Goal: Use online tool/utility: Utilize a website feature to perform a specific function

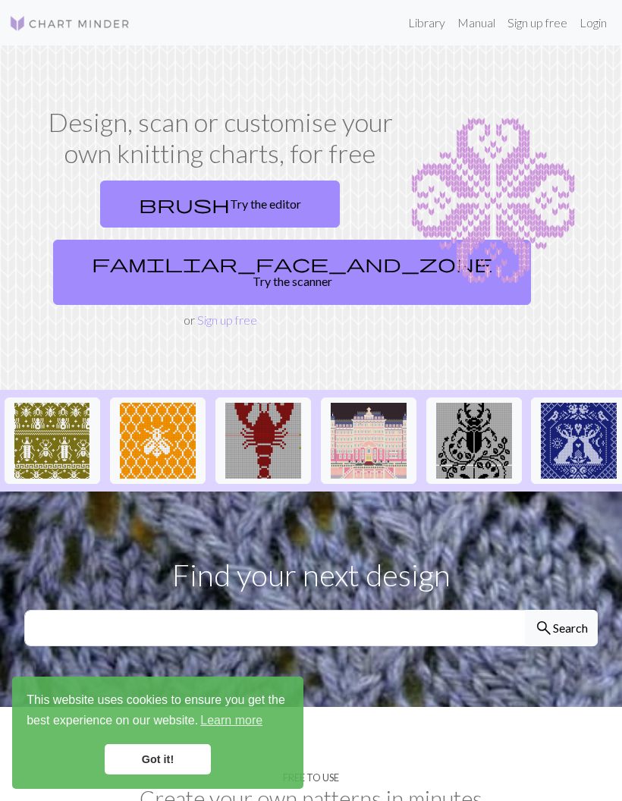
click at [254, 208] on link "brush Try the editor" at bounding box center [220, 204] width 240 height 47
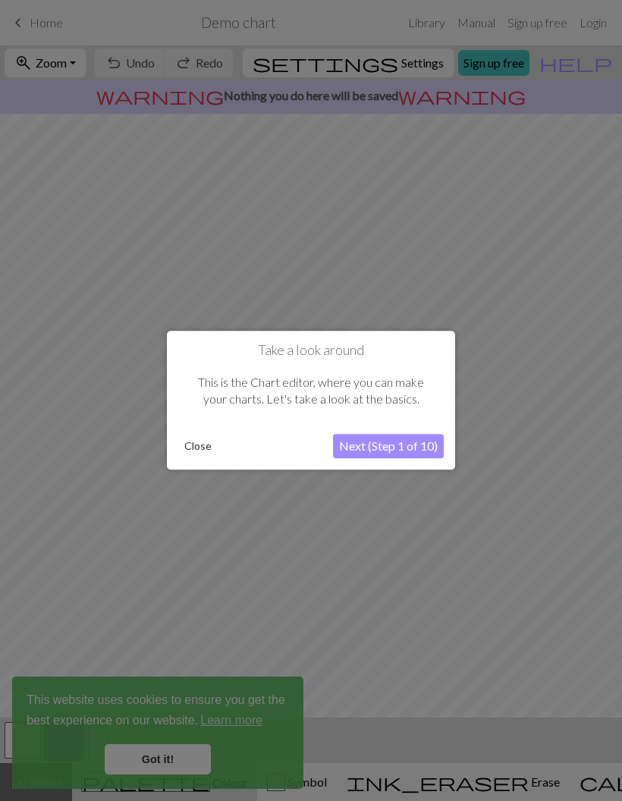
click at [382, 454] on button "Next (Step 1 of 10)" at bounding box center [388, 447] width 111 height 24
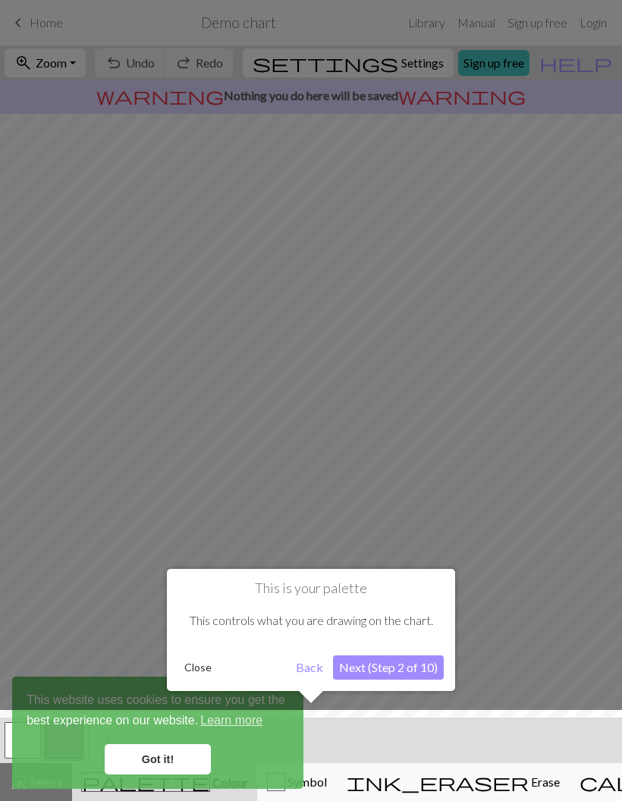
click at [392, 667] on button "Next (Step 2 of 10)" at bounding box center [388, 668] width 111 height 24
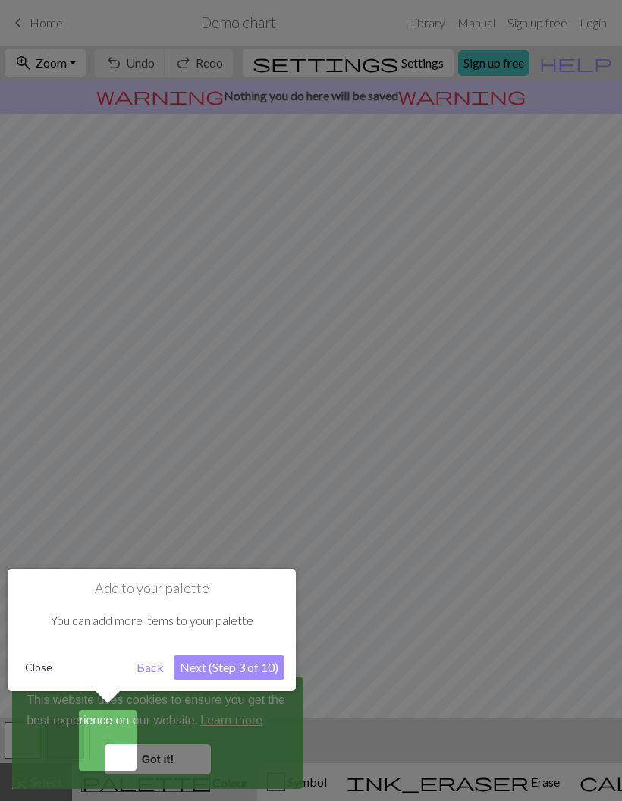
click at [257, 666] on button "Next (Step 3 of 10)" at bounding box center [229, 668] width 111 height 24
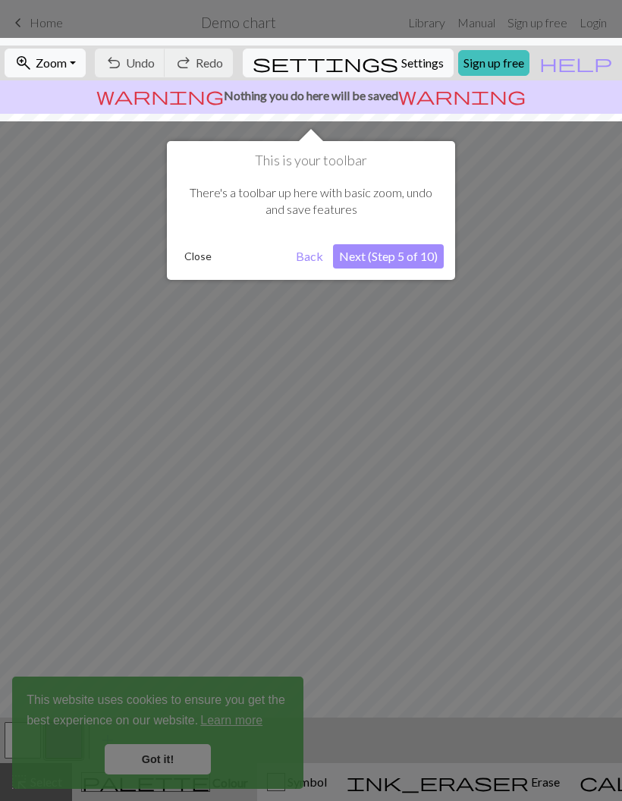
click at [165, 764] on div at bounding box center [311, 400] width 622 height 801
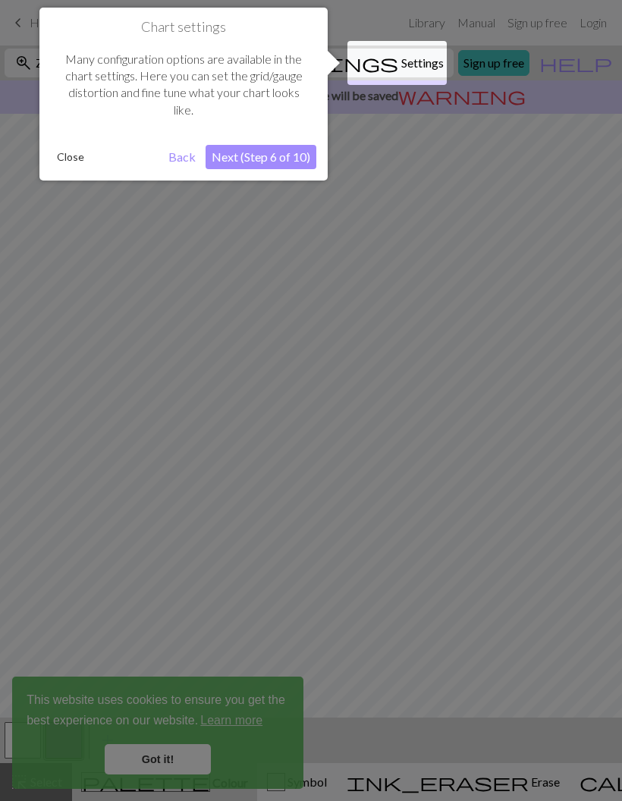
click at [345, 337] on div at bounding box center [311, 400] width 622 height 801
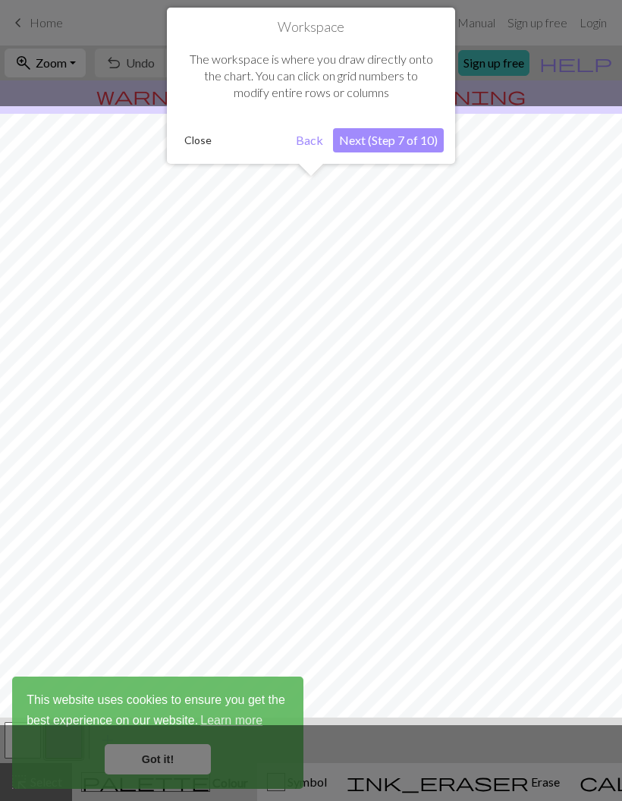
click at [313, 419] on div at bounding box center [311, 415] width 638 height 619
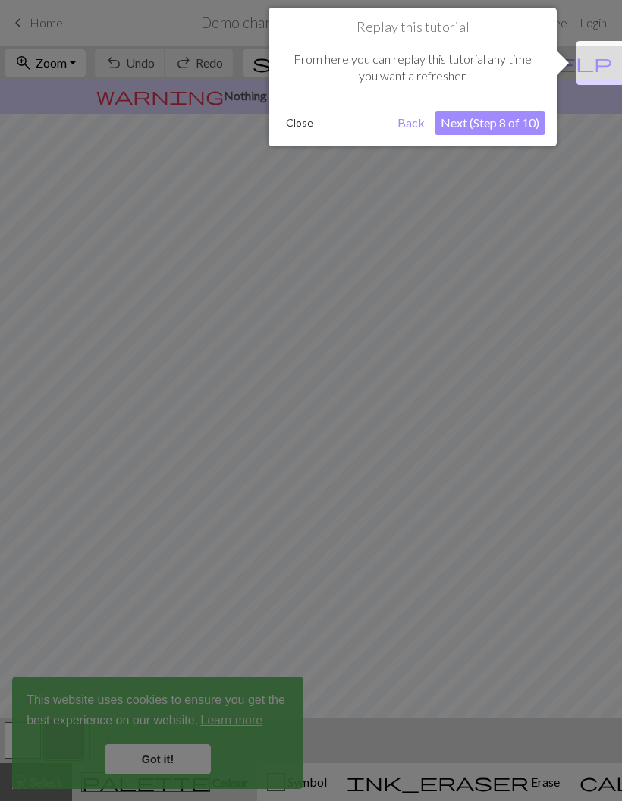
click at [341, 399] on div at bounding box center [311, 400] width 622 height 801
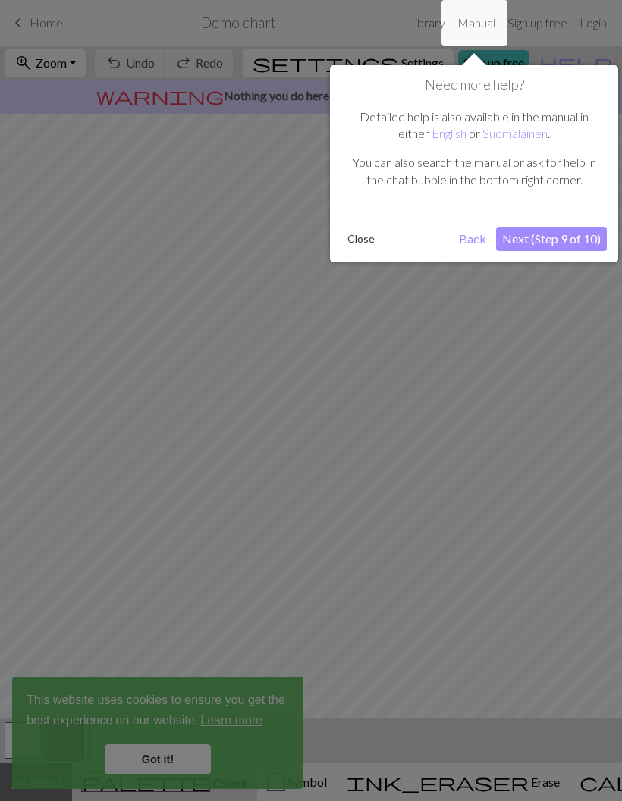
click at [332, 408] on div at bounding box center [311, 400] width 622 height 801
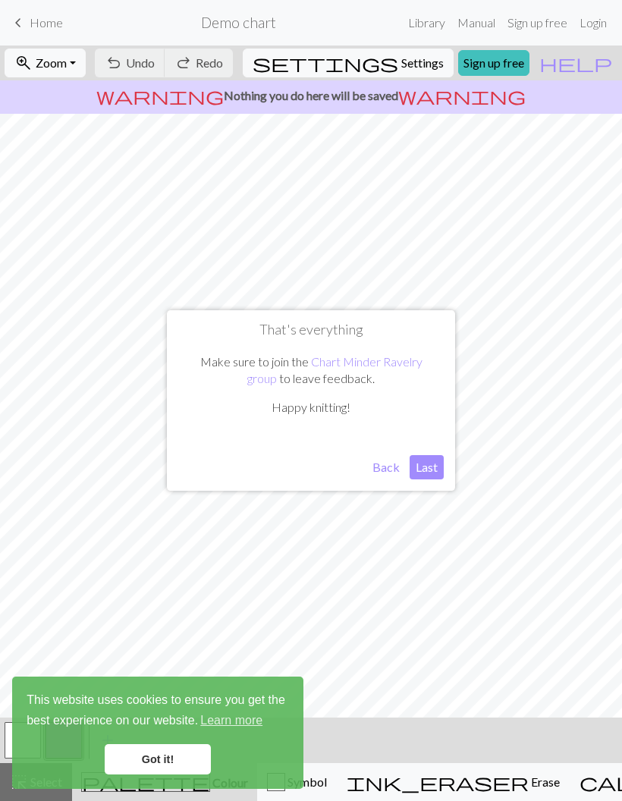
click at [426, 471] on button "Last" at bounding box center [427, 467] width 34 height 24
click at [167, 771] on link "Got it!" at bounding box center [158, 760] width 106 height 30
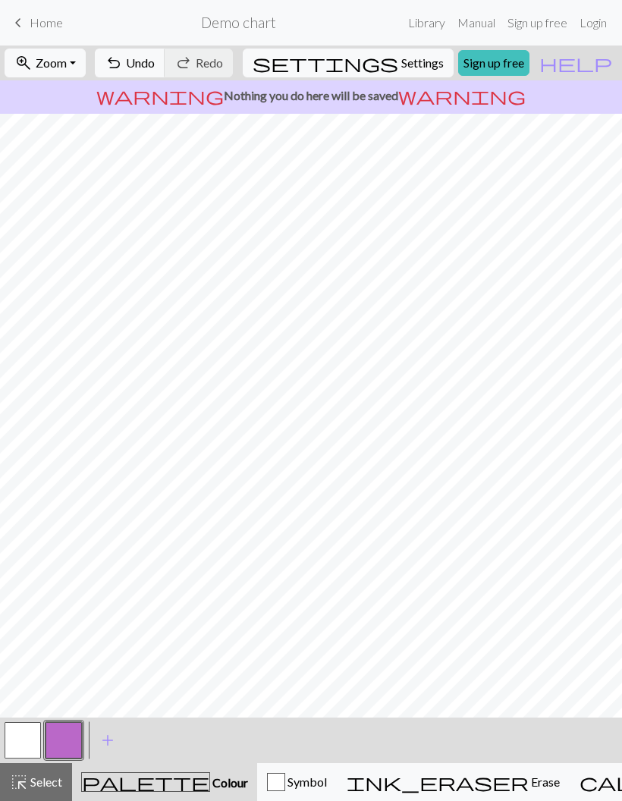
click at [442, 784] on div "ink_eraser Erase Erase" at bounding box center [453, 782] width 213 height 18
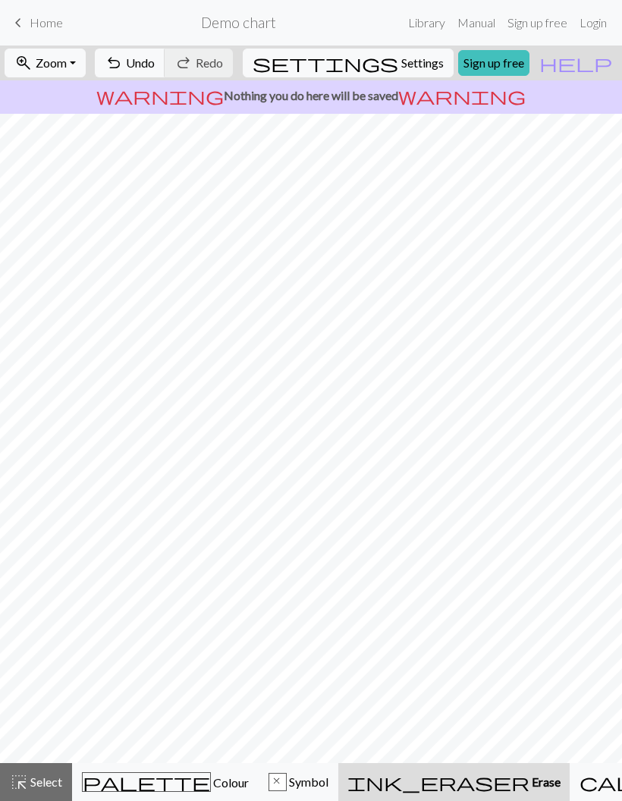
click at [165, 73] on button "undo Undo Undo" at bounding box center [130, 63] width 71 height 29
click at [165, 72] on button "undo Undo Undo" at bounding box center [130, 63] width 71 height 29
click at [123, 55] on span "undo" at bounding box center [114, 62] width 18 height 21
click at [191, 61] on div "undo Undo Undo redo Redo Redo" at bounding box center [163, 63] width 147 height 35
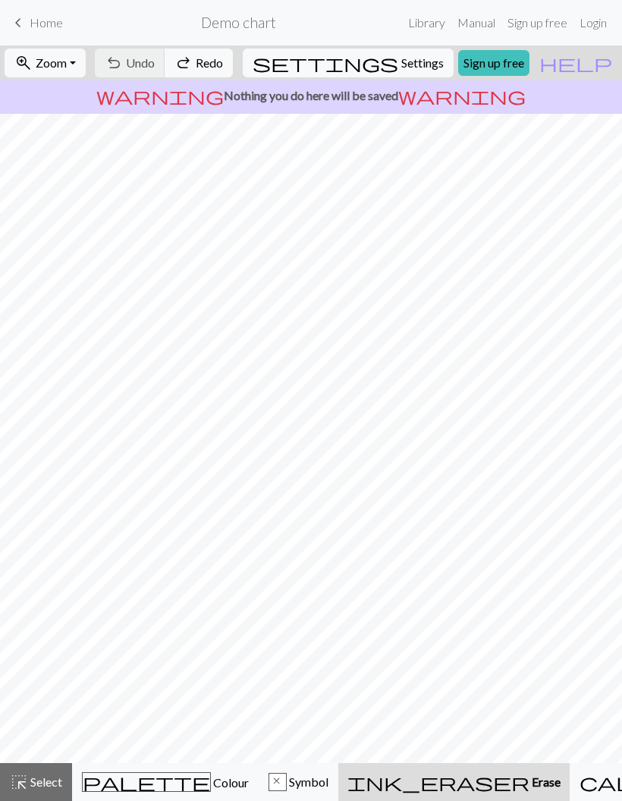
click at [167, 56] on div "undo Undo Undo redo Redo Redo" at bounding box center [163, 63] width 147 height 35
click at [167, 55] on div "undo Undo Undo redo Redo Redo" at bounding box center [163, 63] width 147 height 35
click at [175, 46] on div "undo Undo Undo redo Redo Redo" at bounding box center [163, 63] width 147 height 35
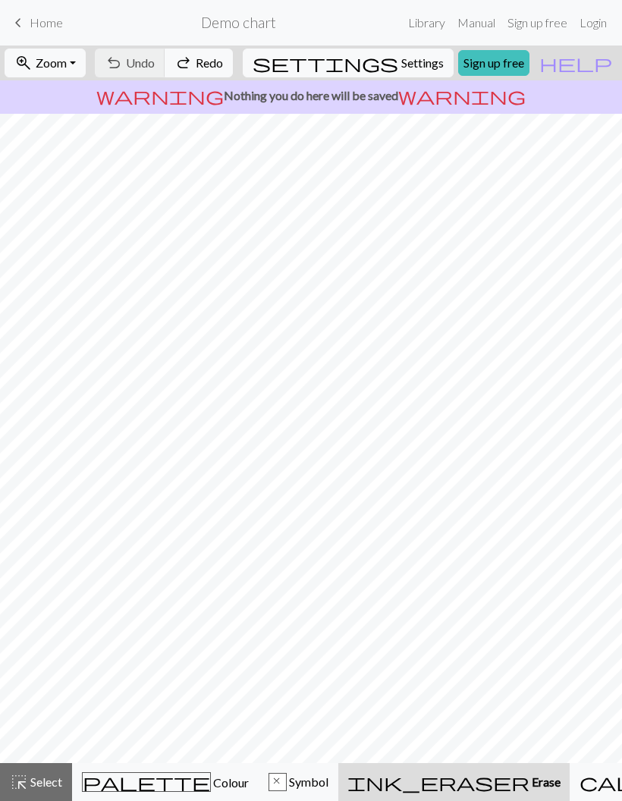
click at [187, 55] on div "undo Undo Undo redo Redo Redo" at bounding box center [163, 63] width 147 height 35
click at [164, 47] on div "undo Undo Undo redo Redo Redo" at bounding box center [163, 63] width 147 height 35
click at [422, 31] on link "Library" at bounding box center [426, 23] width 49 height 30
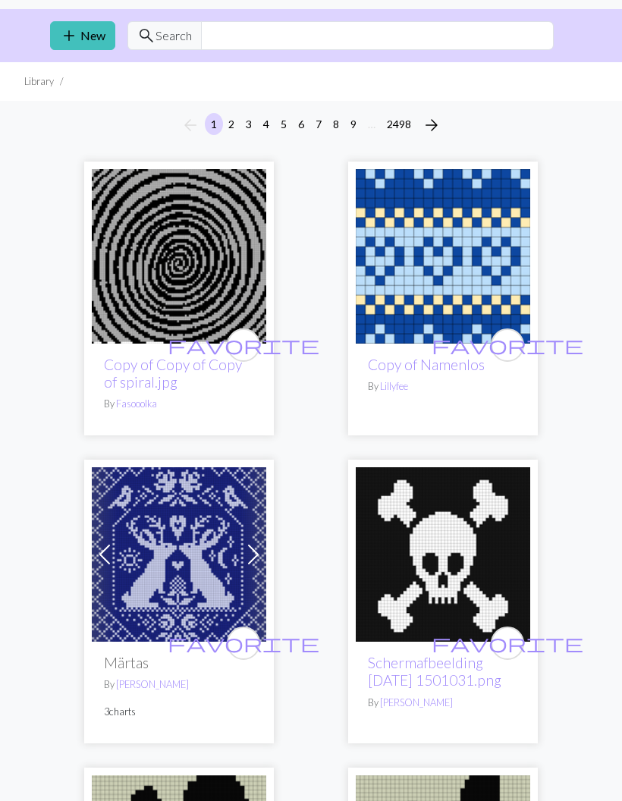
scroll to position [4, 0]
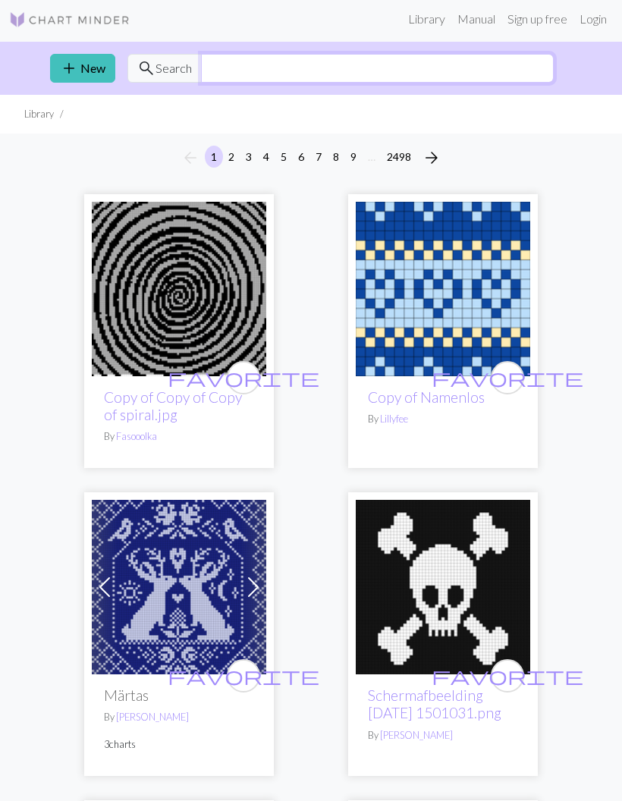
click at [223, 74] on input "text" at bounding box center [377, 68] width 353 height 29
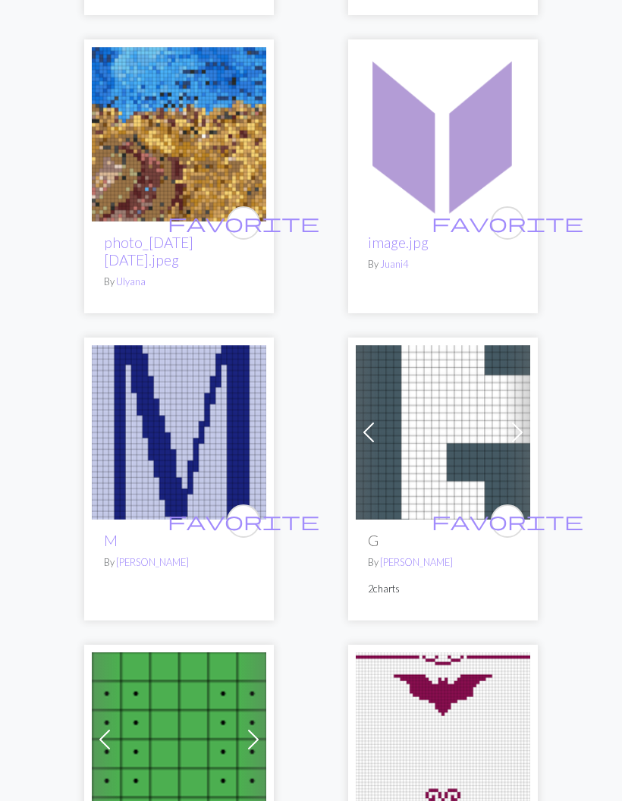
scroll to position [1302, 0]
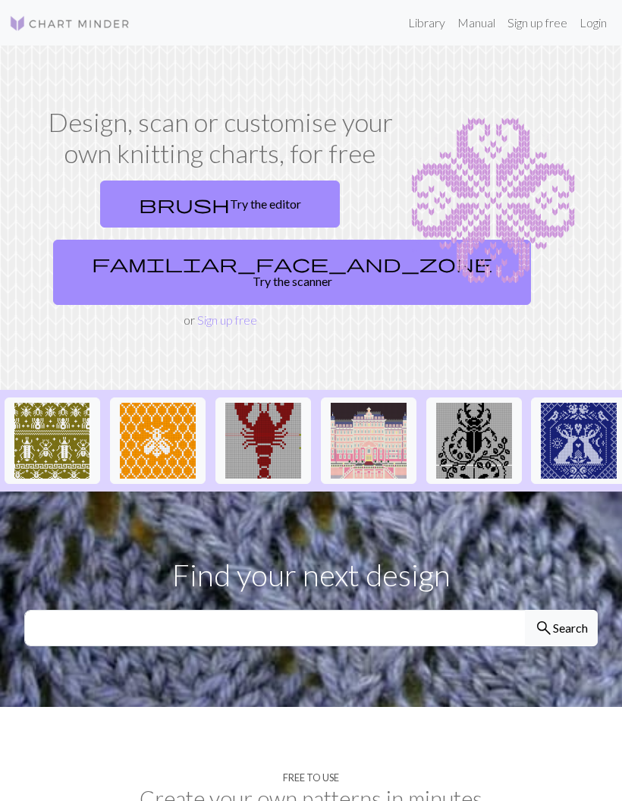
click at [184, 259] on span "familiar_face_and_zone" at bounding box center [292, 263] width 401 height 21
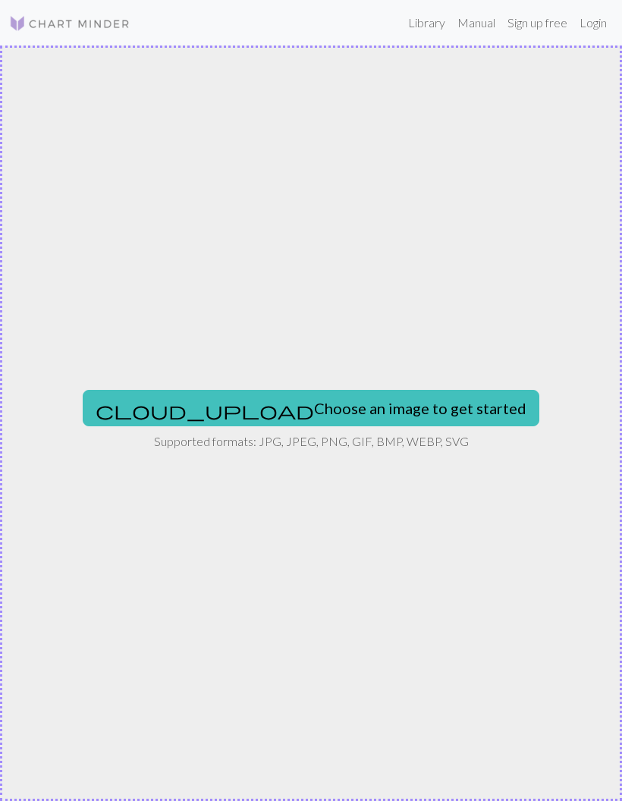
click at [388, 401] on button "cloud_upload Choose an image to get started" at bounding box center [311, 408] width 457 height 36
click at [398, 399] on button "cloud_upload Choose an image to get started" at bounding box center [311, 408] width 457 height 36
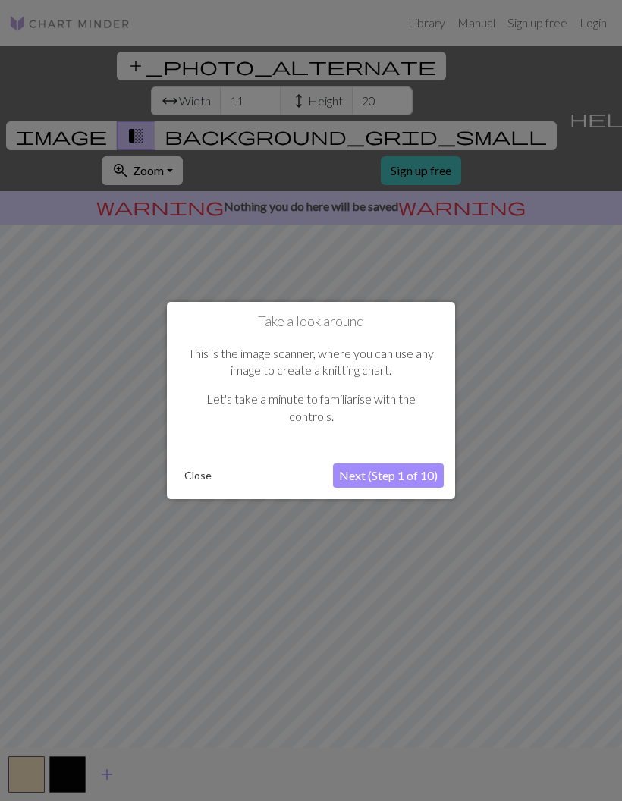
click at [195, 477] on button "Close" at bounding box center [197, 475] width 39 height 23
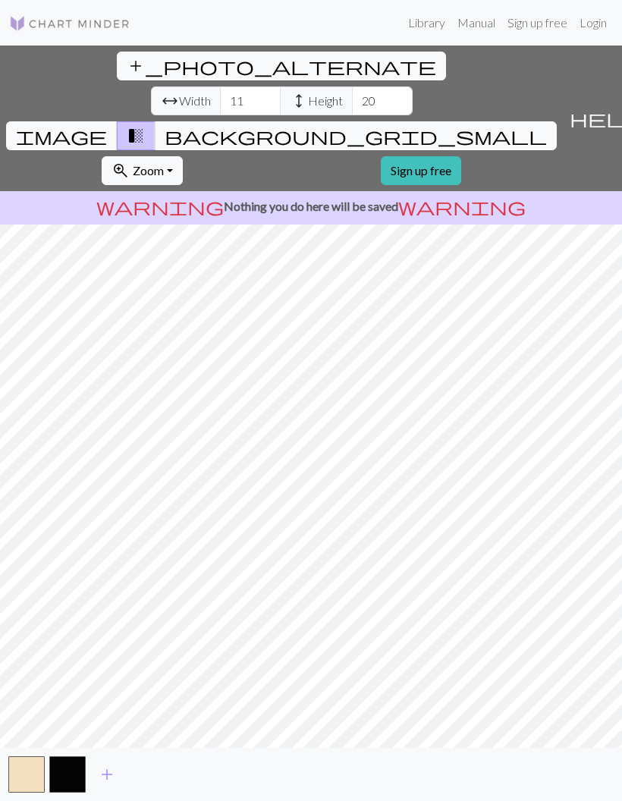
click at [118, 121] on button "image" at bounding box center [62, 135] width 112 height 29
click at [440, 121] on button "background_grid_small" at bounding box center [356, 135] width 402 height 29
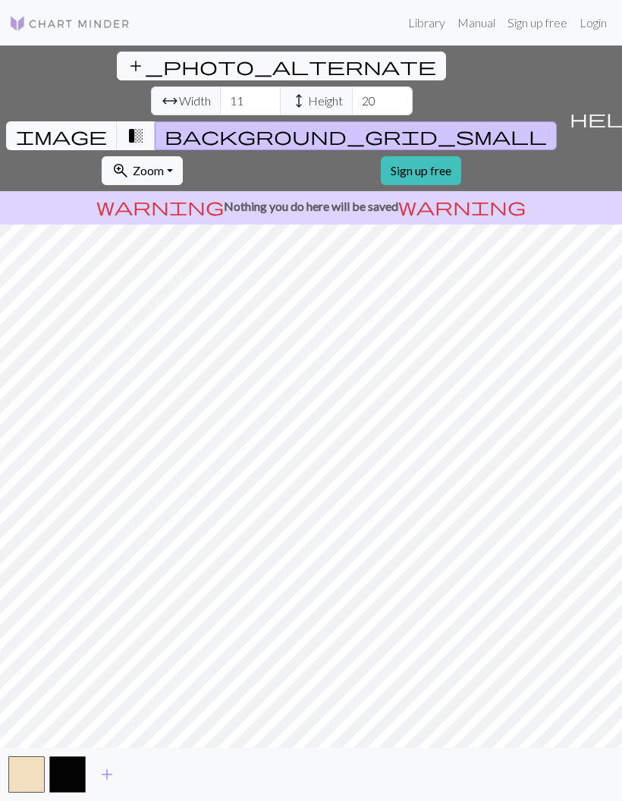
click at [107, 125] on span "image" at bounding box center [61, 135] width 91 height 21
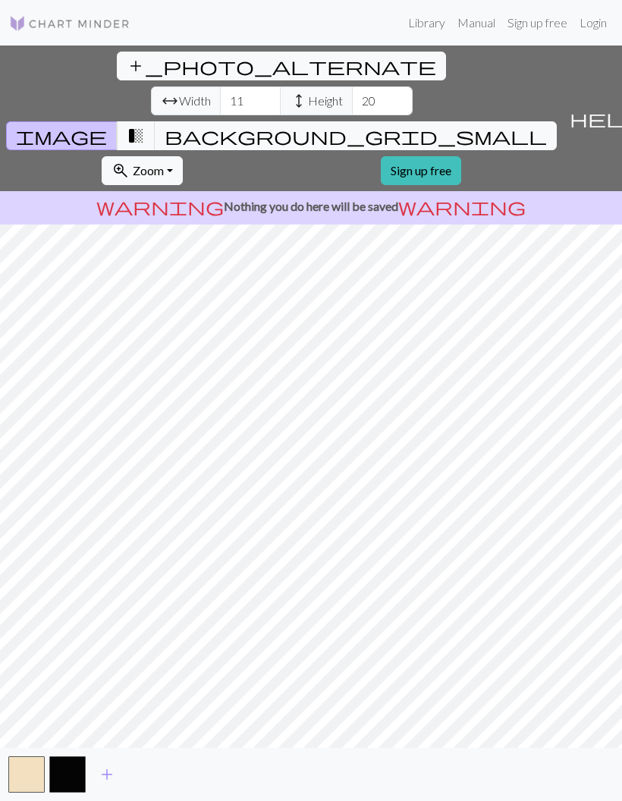
click at [74, 197] on p "warning Nothing you do here will be saved warning" at bounding box center [311, 206] width 610 height 18
click at [117, 73] on button "add_photo_alternate Change image" at bounding box center [281, 66] width 329 height 29
click at [33, 28] on img at bounding box center [69, 23] width 121 height 18
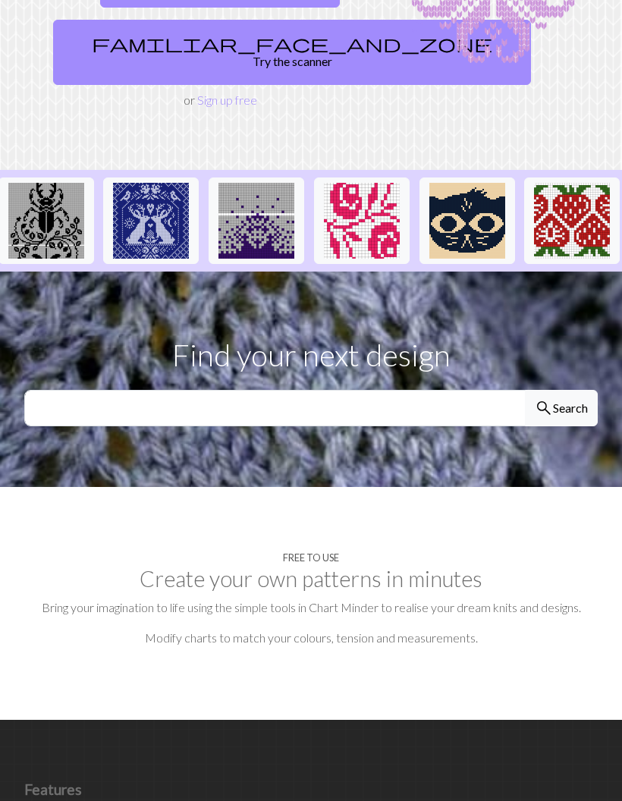
scroll to position [219, 0]
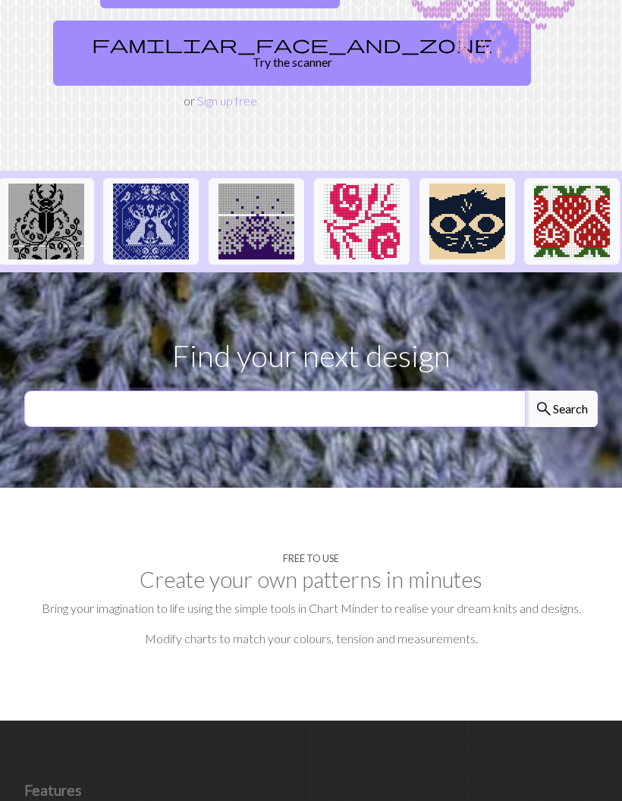
click at [190, 395] on input "text" at bounding box center [275, 409] width 502 height 36
type input "Flower"
click at [561, 391] on button "search Search" at bounding box center [561, 409] width 73 height 36
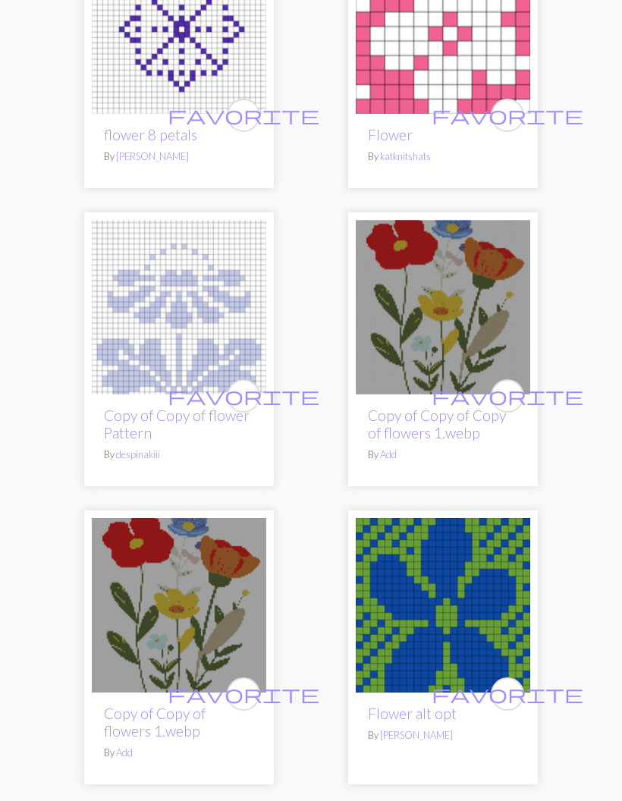
scroll to position [5010, 0]
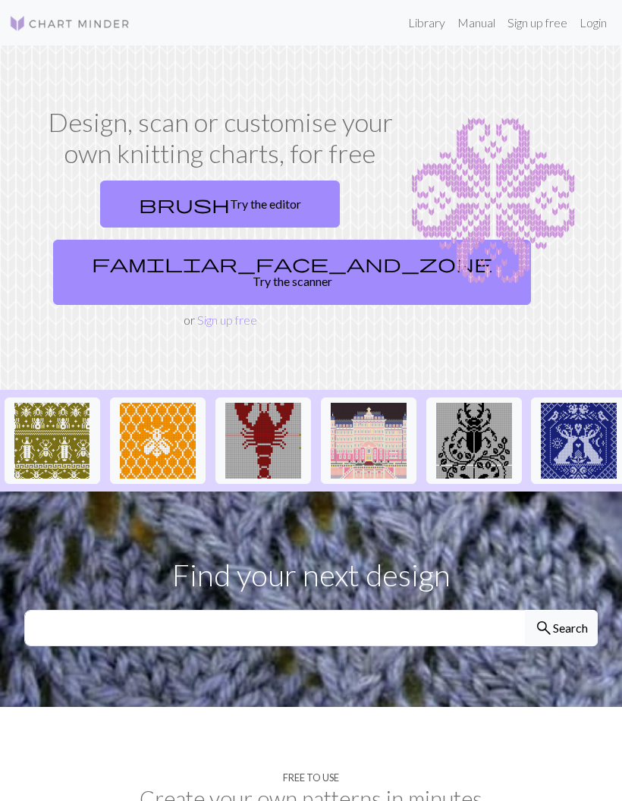
click at [194, 265] on link "familiar_face_and_zone Try the scanner" at bounding box center [292, 272] width 478 height 65
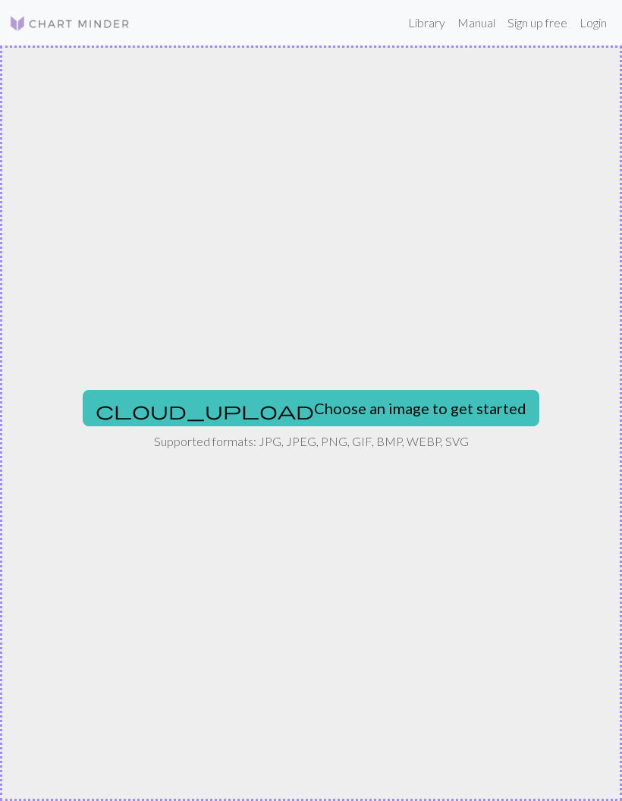
click at [224, 384] on div "cloud_upload Choose an image to get started Supported formats: JPG, JPEG, PNG, …" at bounding box center [311, 424] width 622 height 756
click at [274, 414] on button "cloud_upload Choose an image to get started" at bounding box center [311, 408] width 457 height 36
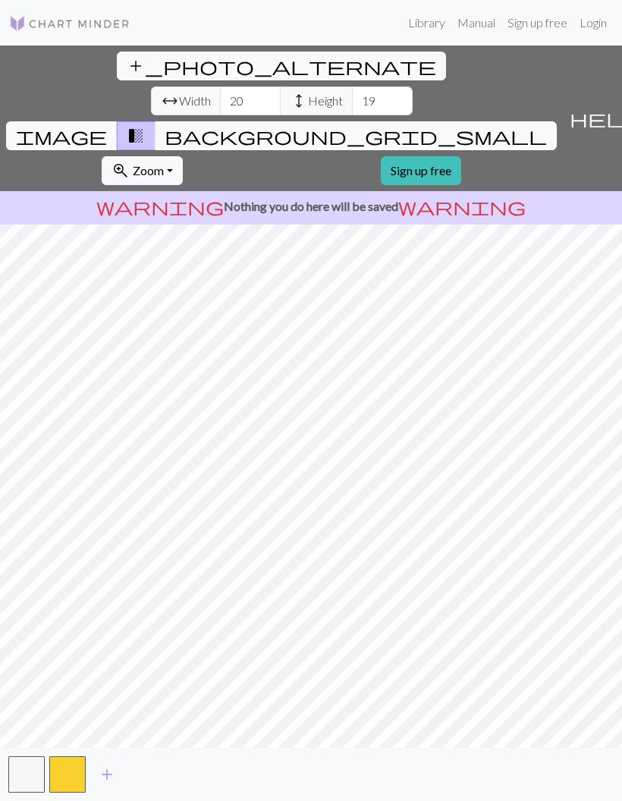
click at [381, 156] on link "Sign up free" at bounding box center [421, 170] width 80 height 29
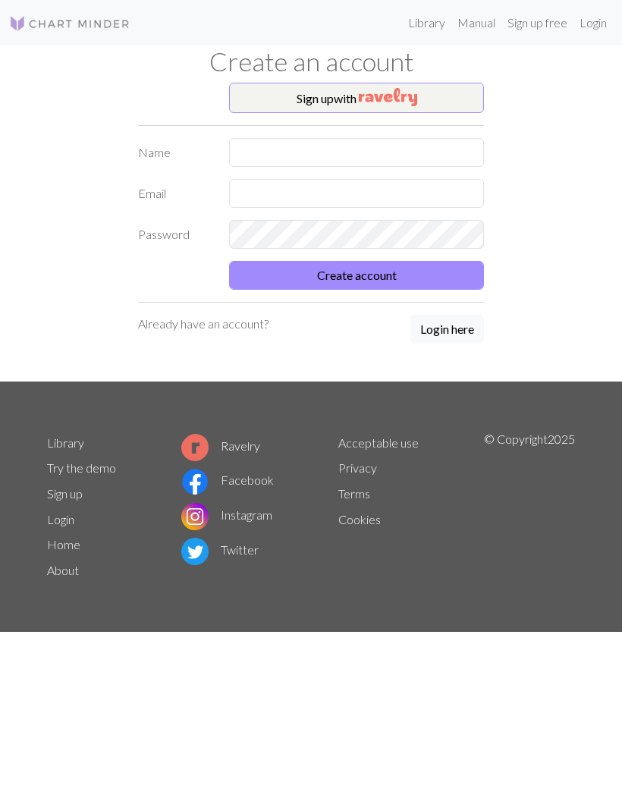
click at [280, 91] on button "Sign up with" at bounding box center [356, 98] width 255 height 30
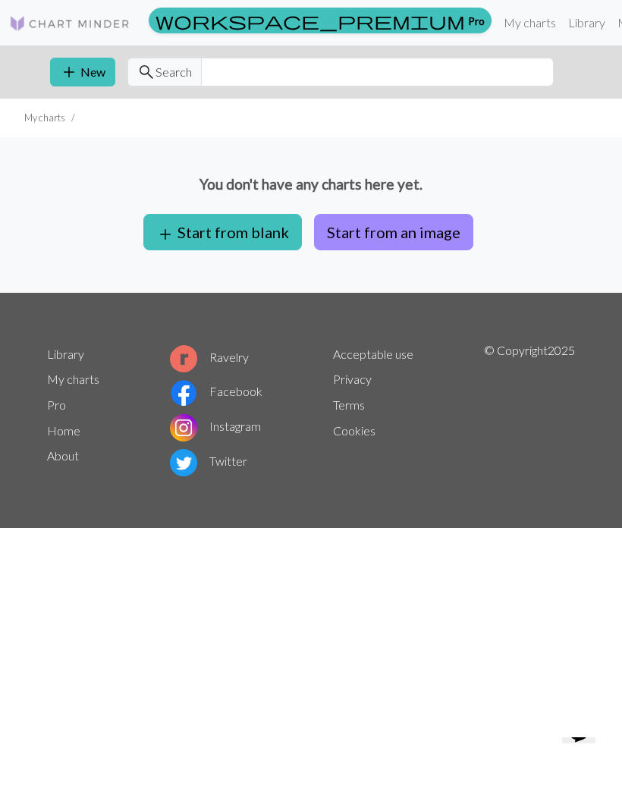
click at [360, 238] on button "Start from an image" at bounding box center [393, 232] width 159 height 36
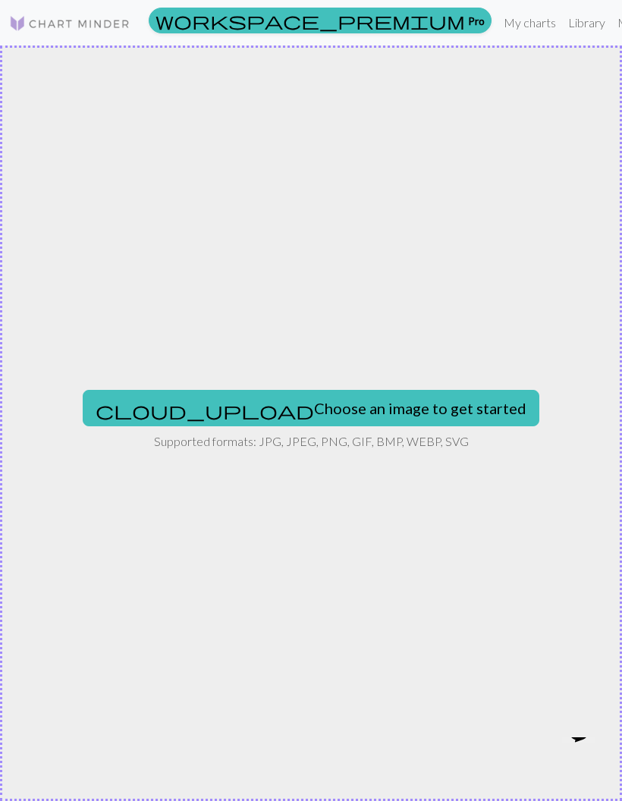
click at [269, 409] on button "cloud_upload Choose an image to get started" at bounding box center [311, 408] width 457 height 36
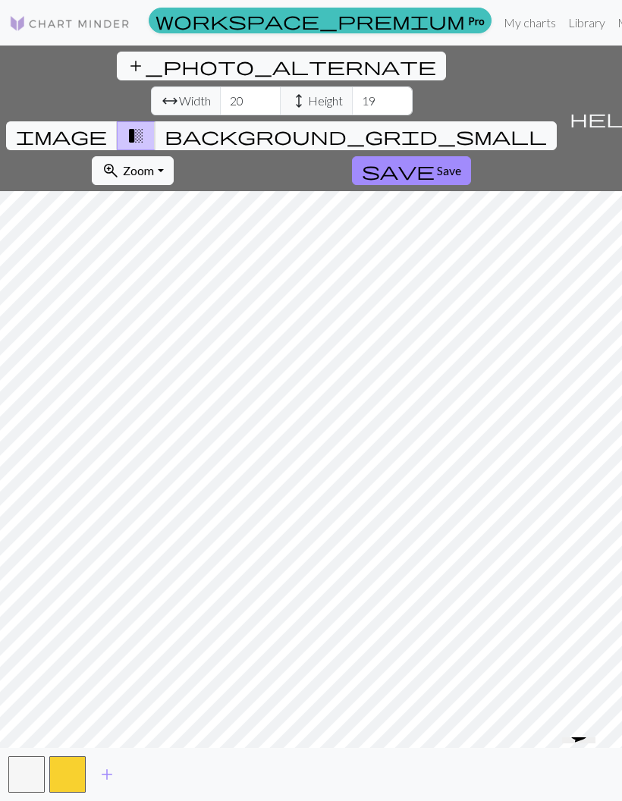
click at [573, 743] on icon "Opens Chat This icon Opens the chat window." at bounding box center [579, 731] width 24 height 24
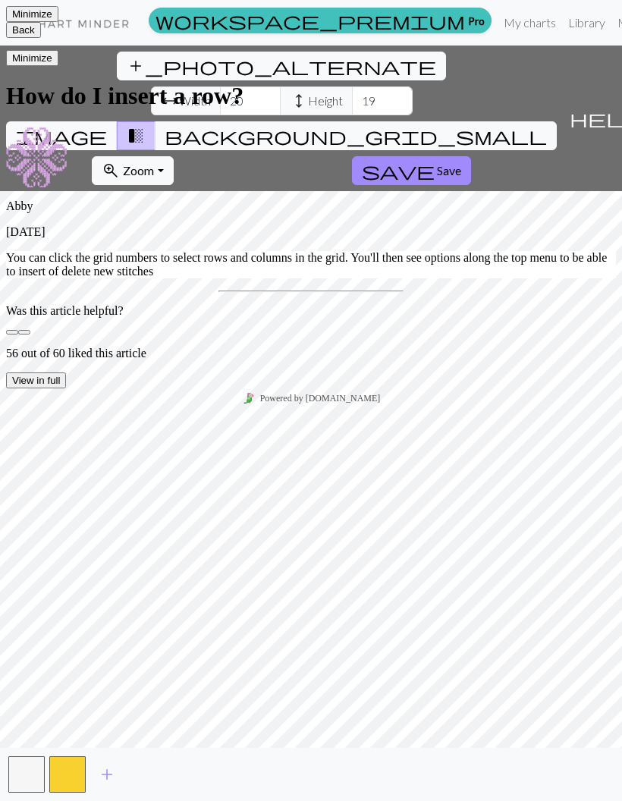
click at [58, 50] on button "Minimize" at bounding box center [32, 58] width 52 height 16
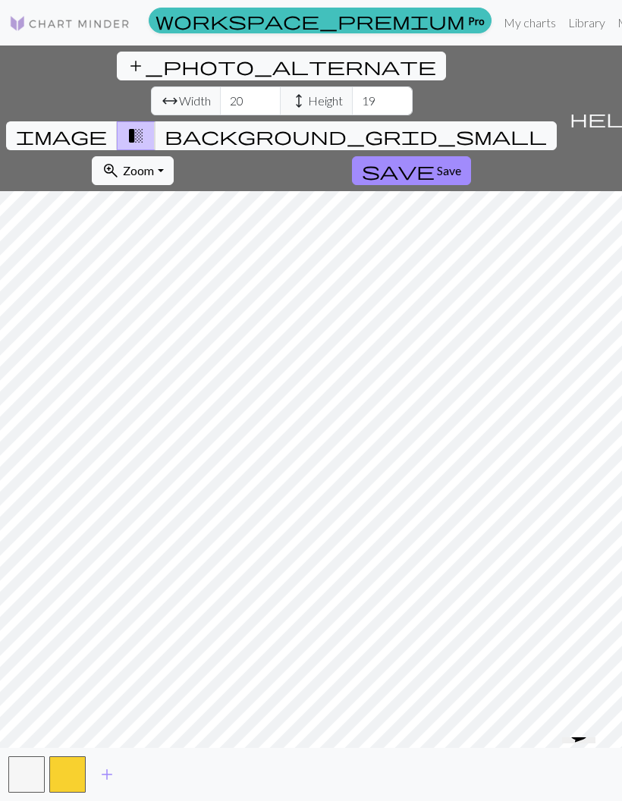
click at [448, 125] on span "background_grid_small" at bounding box center [356, 135] width 383 height 21
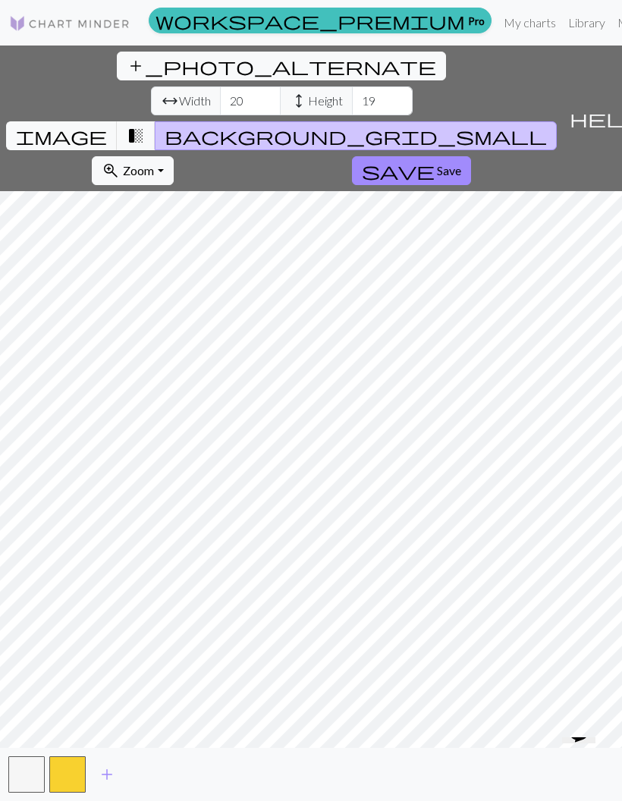
click at [107, 125] on span "image" at bounding box center [61, 135] width 91 height 21
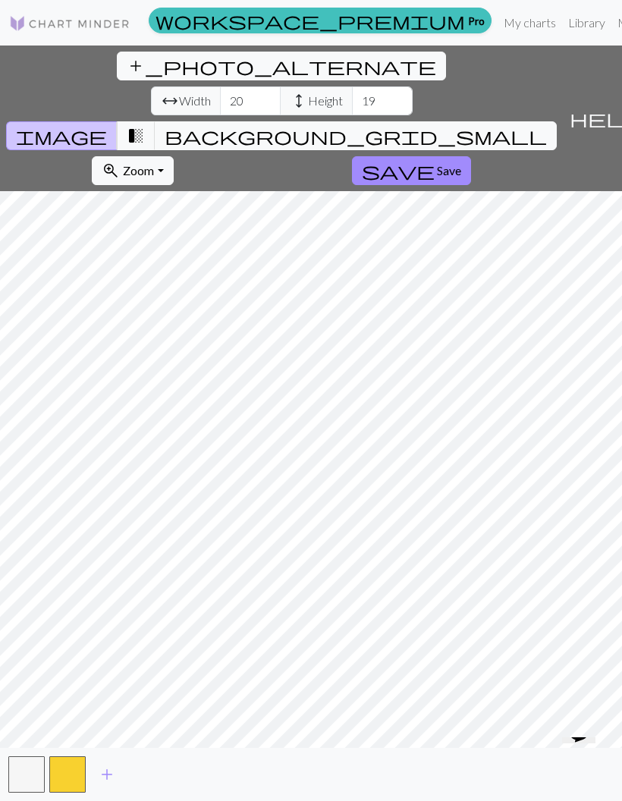
click at [446, 125] on span "background_grid_small" at bounding box center [356, 135] width 383 height 21
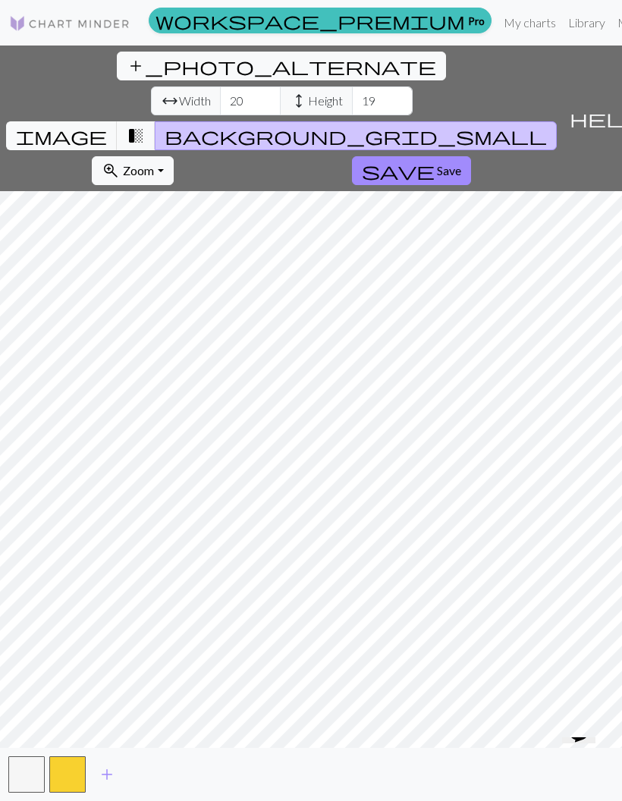
click at [352, 156] on button "save Save" at bounding box center [411, 170] width 119 height 29
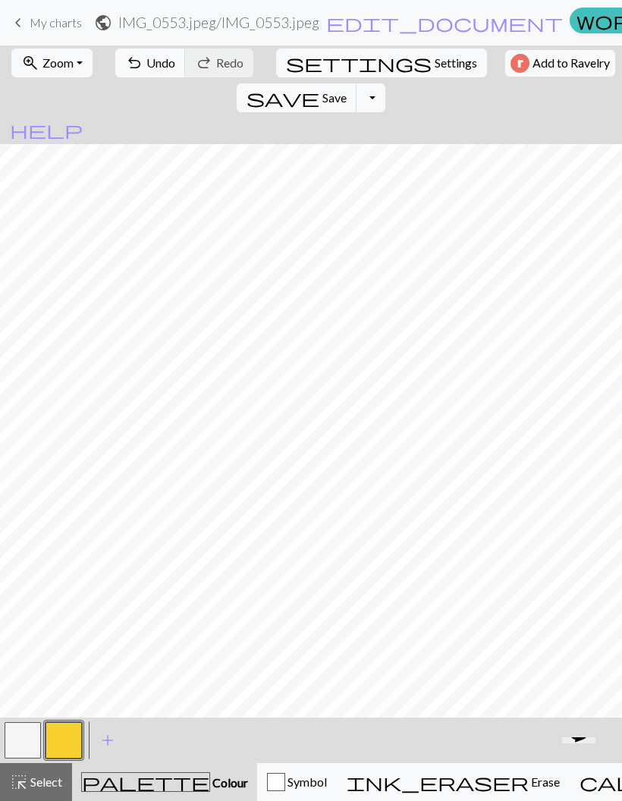
click at [129, 77] on button "undo Undo Undo" at bounding box center [150, 63] width 71 height 29
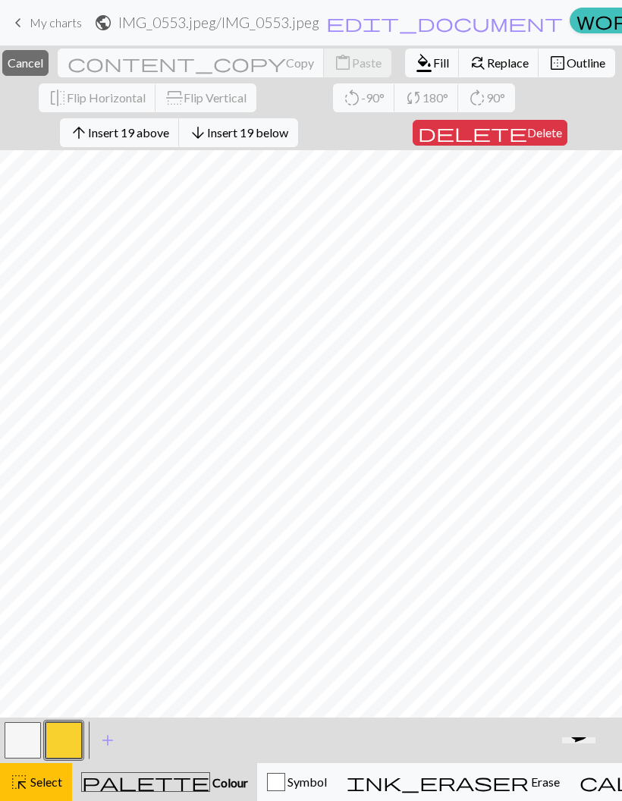
click at [286, 61] on span "Copy" at bounding box center [300, 62] width 28 height 14
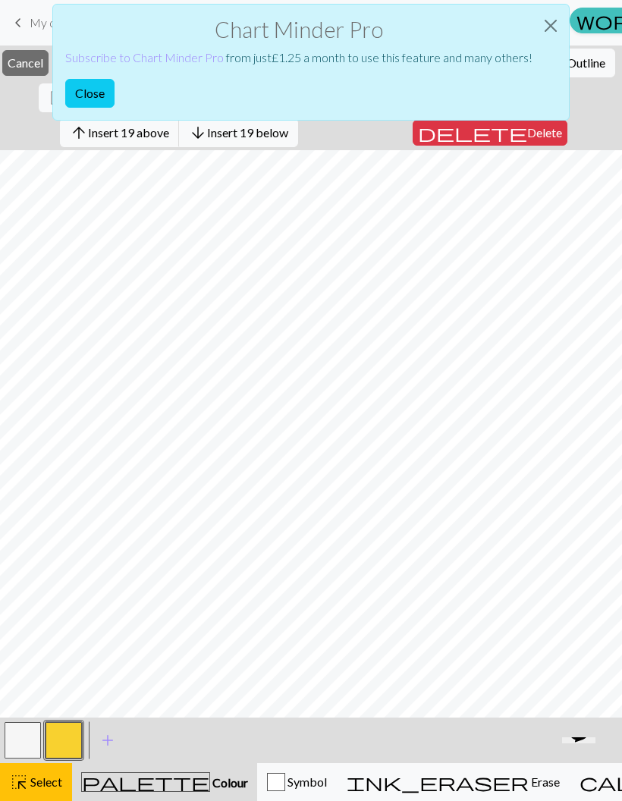
click at [557, 19] on button "Close" at bounding box center [551, 26] width 36 height 43
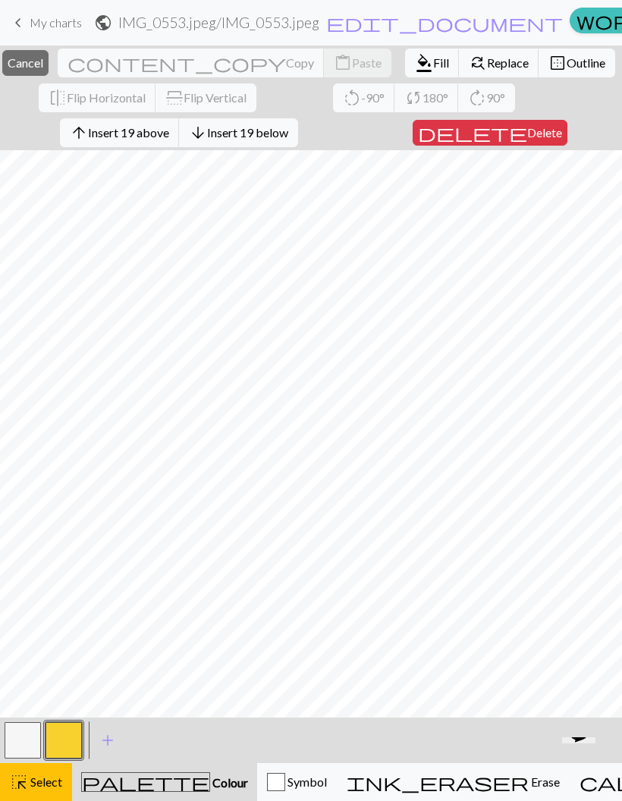
click at [49, 71] on button "close Cancel" at bounding box center [25, 63] width 46 height 26
click at [43, 62] on span "Cancel" at bounding box center [26, 62] width 36 height 14
click at [66, 84] on button "flip Flip Horizontal" at bounding box center [98, 97] width 118 height 29
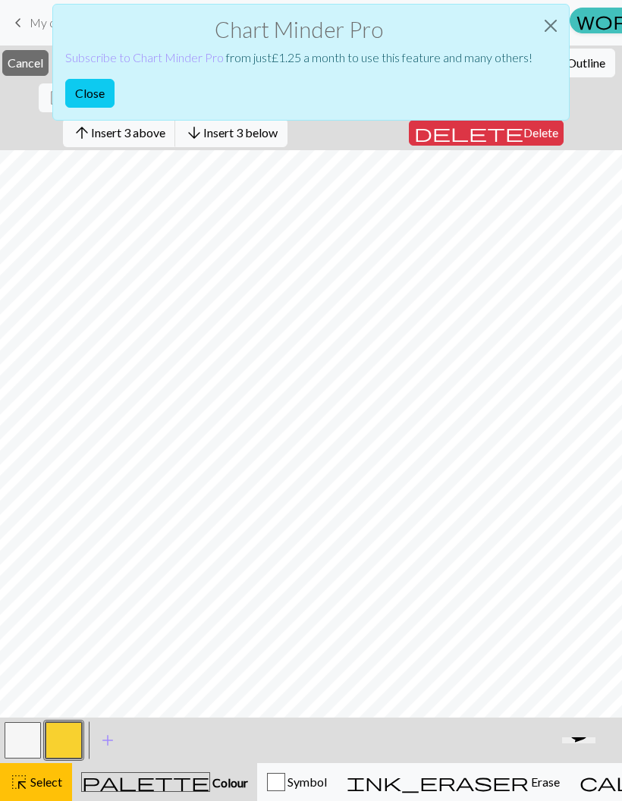
click at [556, 24] on button "Close" at bounding box center [551, 26] width 36 height 43
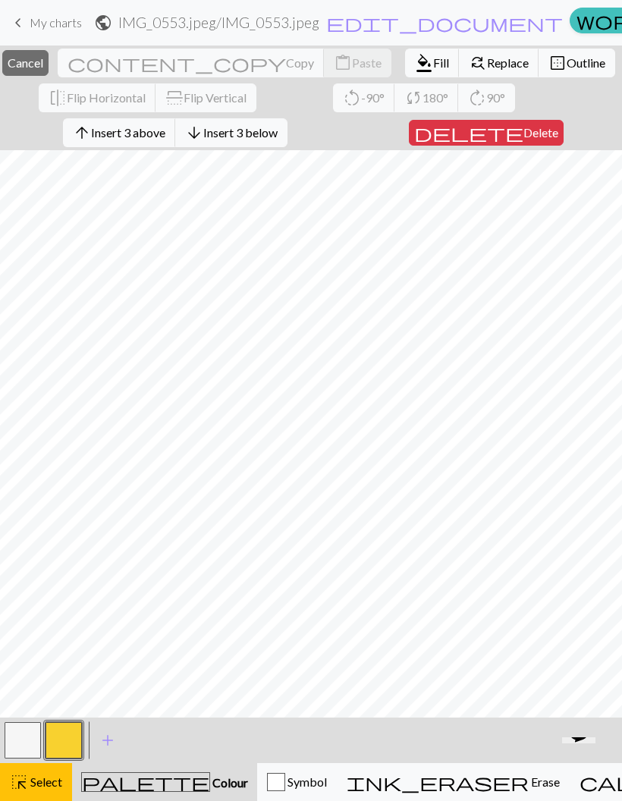
click at [43, 69] on span "Cancel" at bounding box center [26, 62] width 36 height 14
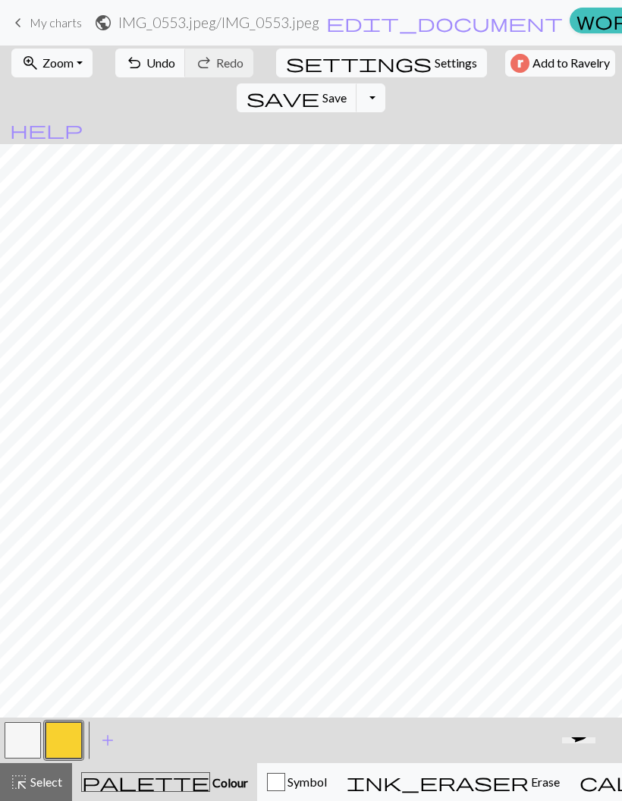
click at [24, 754] on button "button" at bounding box center [23, 741] width 36 height 36
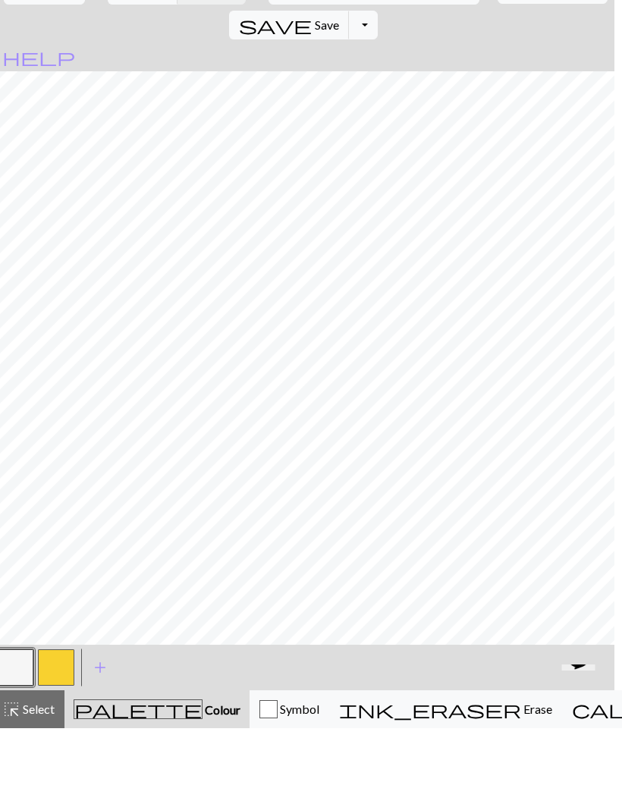
scroll to position [0, 4]
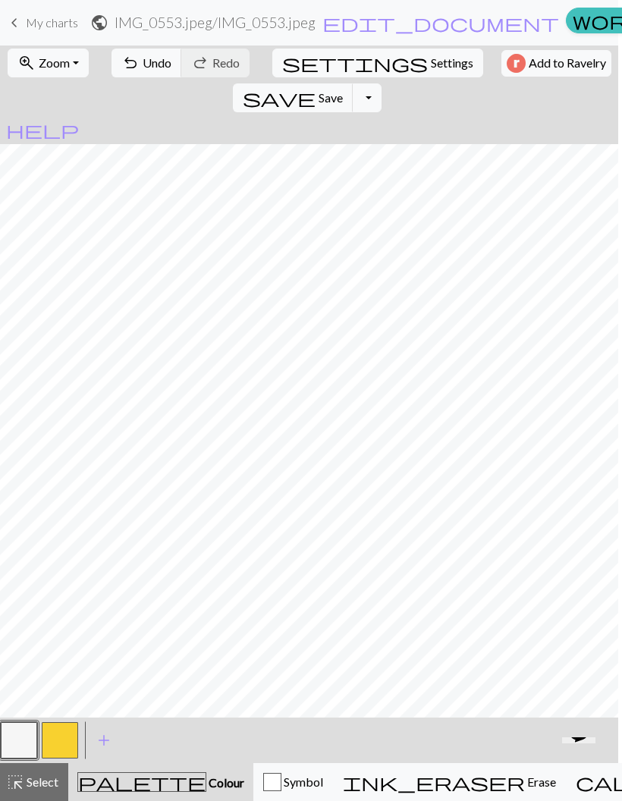
click at [301, 775] on span "Symbol" at bounding box center [303, 782] width 42 height 14
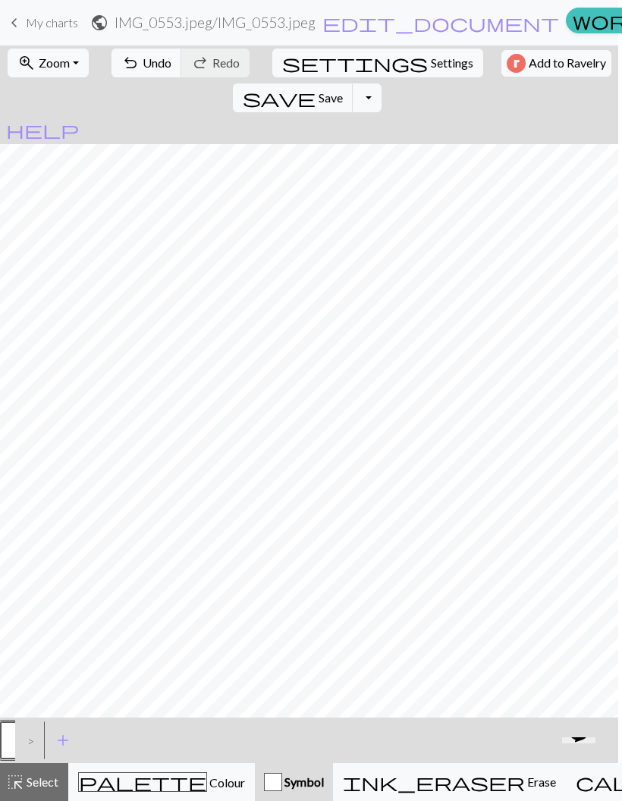
click at [525, 785] on span "Erase" at bounding box center [540, 782] width 31 height 14
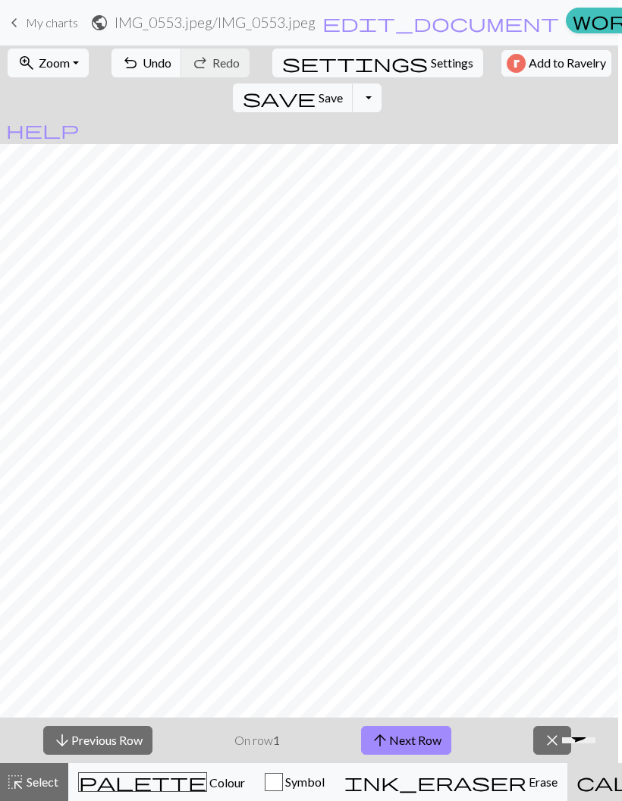
click at [544, 735] on span "close" at bounding box center [552, 740] width 18 height 21
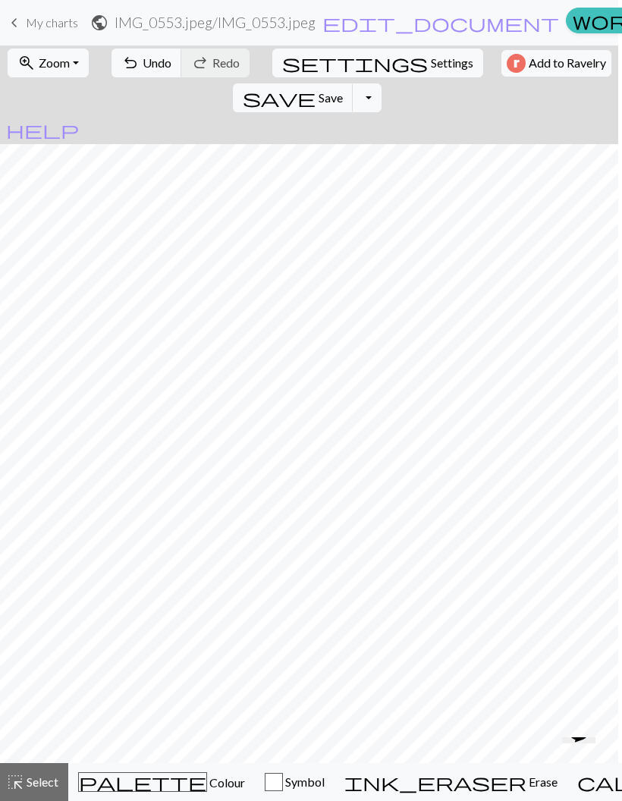
click at [288, 74] on button "settings Settings" at bounding box center [377, 63] width 211 height 29
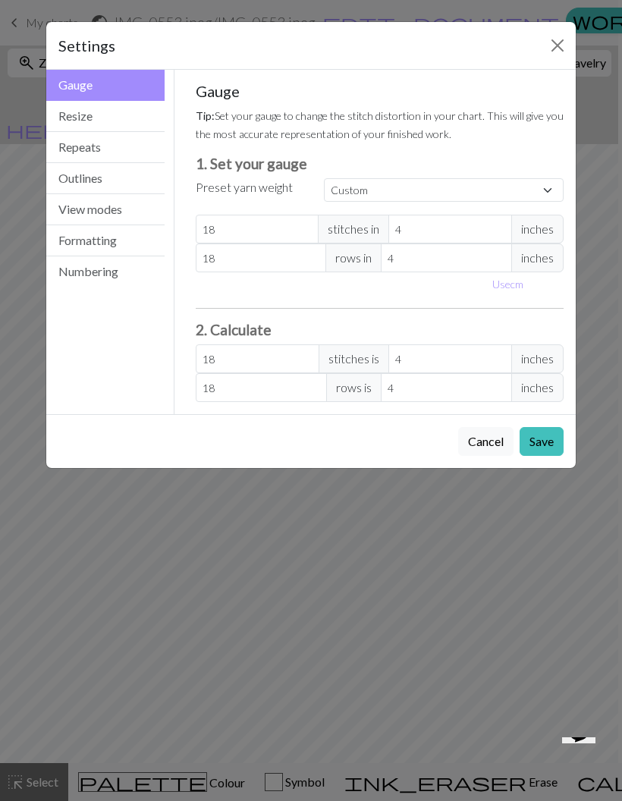
click at [546, 51] on button "Close" at bounding box center [558, 45] width 24 height 24
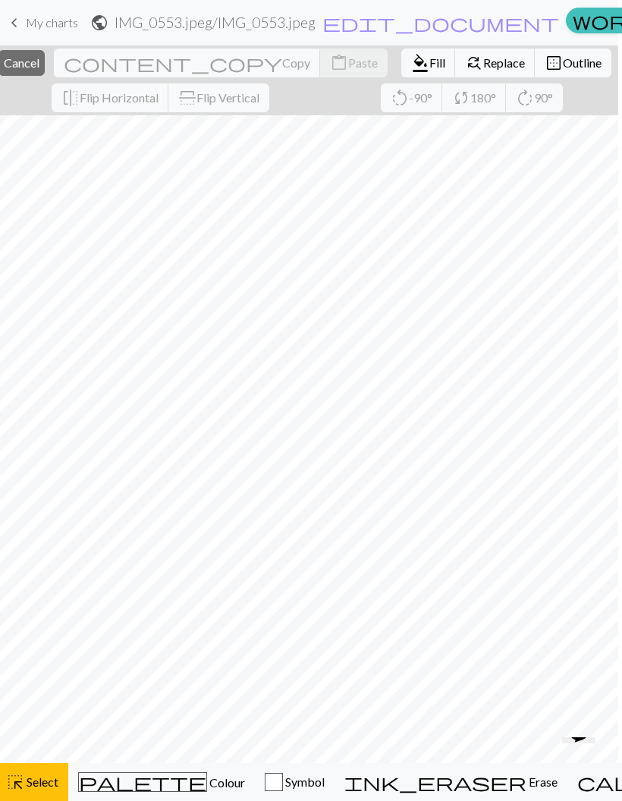
click at [30, 778] on span "Select" at bounding box center [41, 782] width 34 height 14
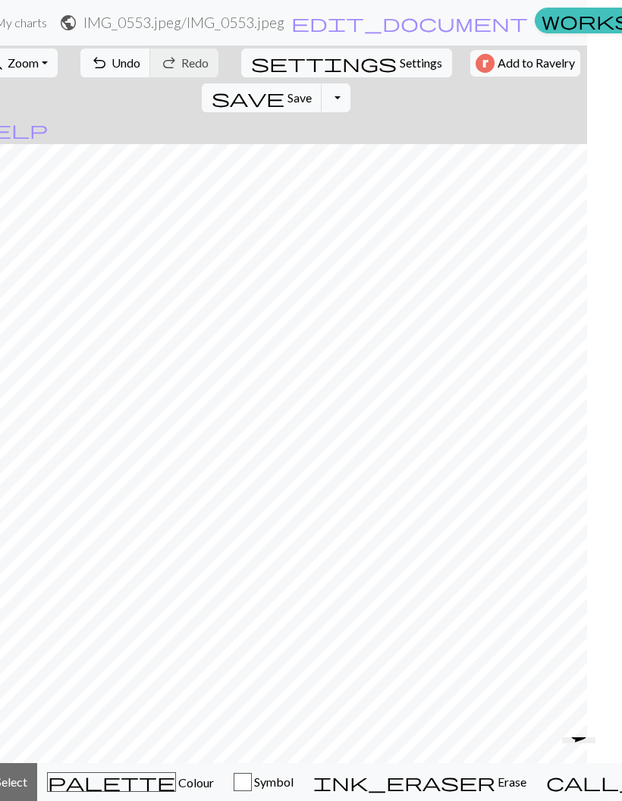
scroll to position [0, 39]
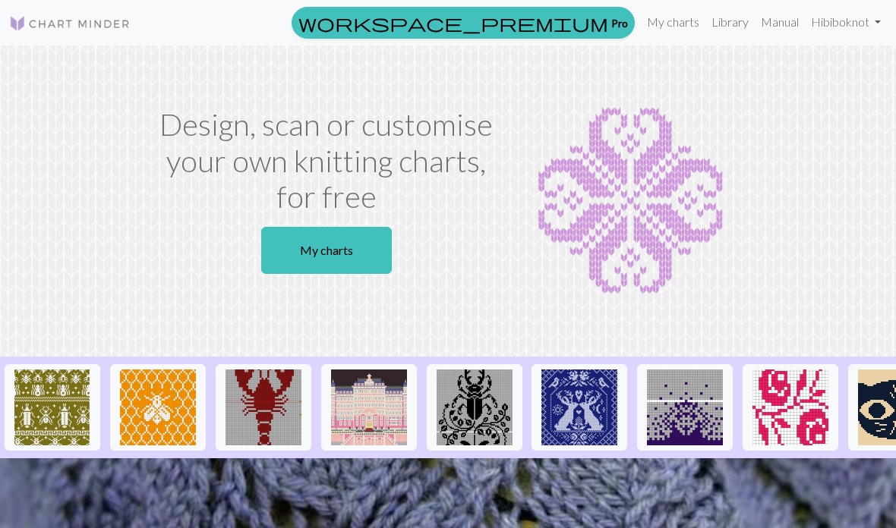
click at [380, 256] on link "My charts" at bounding box center [326, 250] width 131 height 47
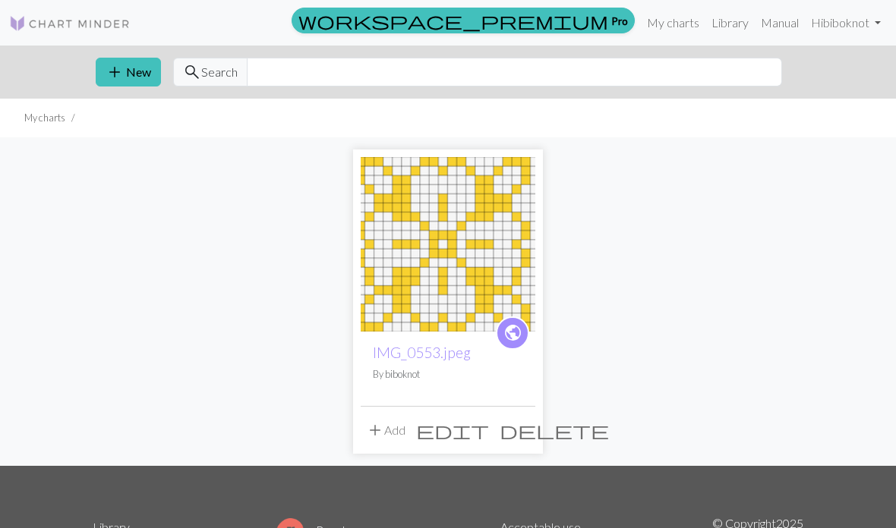
click at [134, 68] on button "add New" at bounding box center [128, 72] width 65 height 29
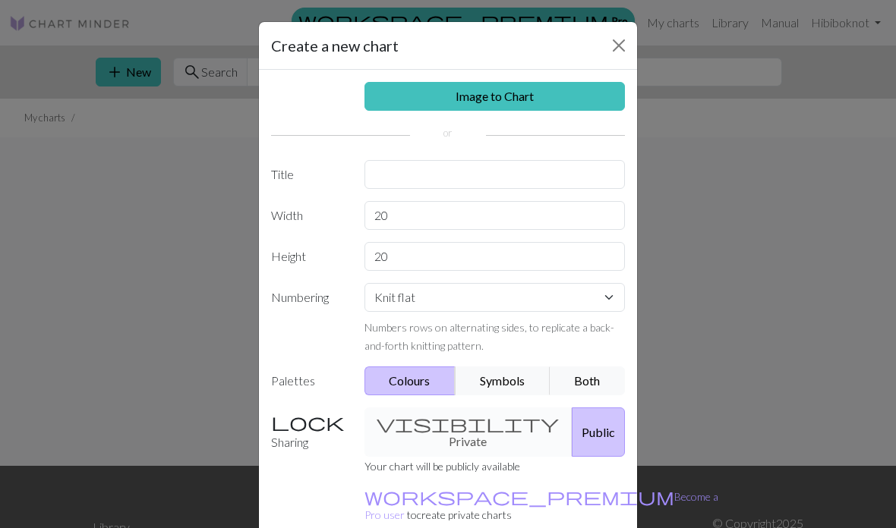
click at [568, 88] on link "Image to Chart" at bounding box center [494, 96] width 261 height 29
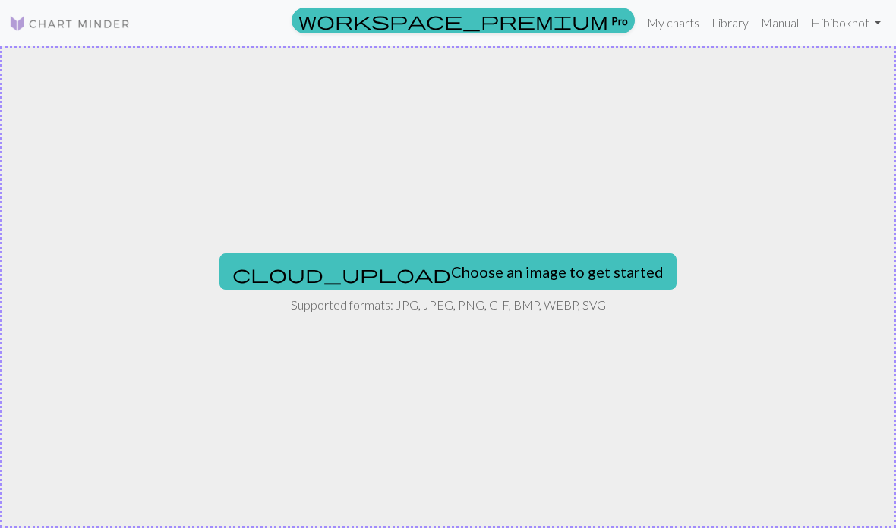
click at [513, 289] on button "cloud_upload Choose an image to get started" at bounding box center [447, 271] width 457 height 36
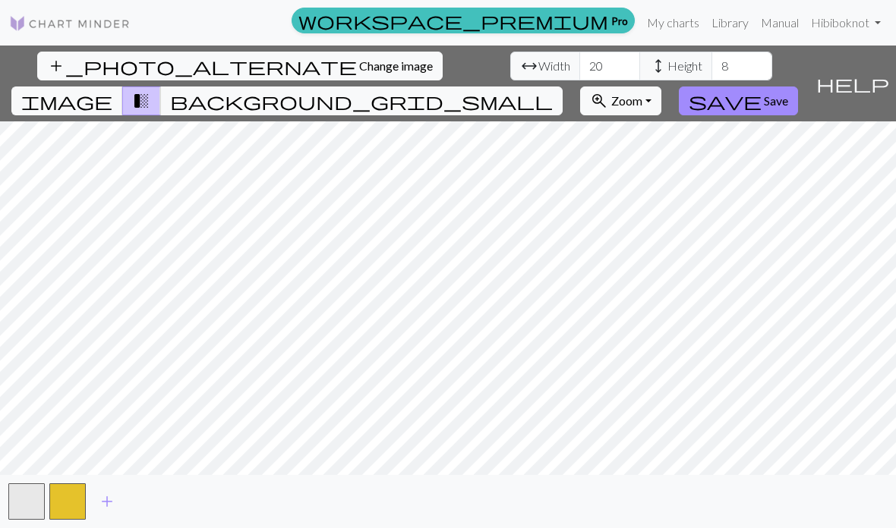
click at [553, 90] on span "background_grid_small" at bounding box center [361, 100] width 383 height 21
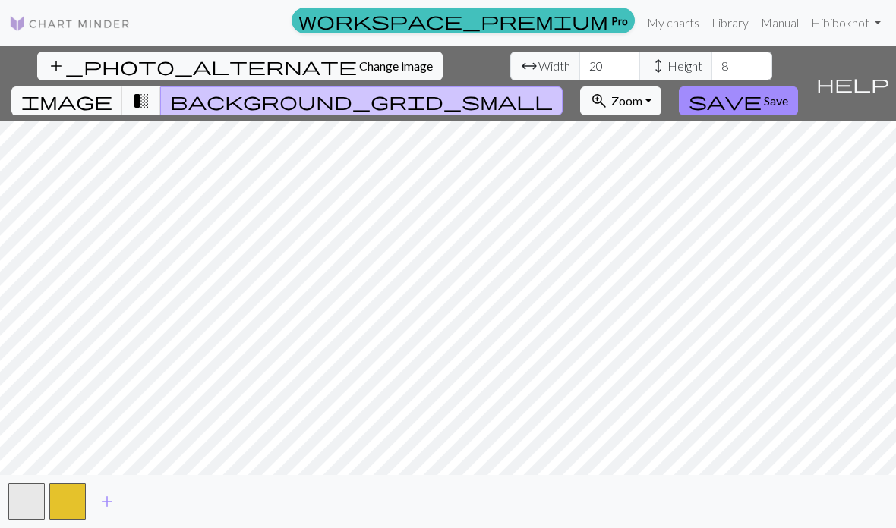
click at [112, 90] on span "image" at bounding box center [66, 100] width 91 height 21
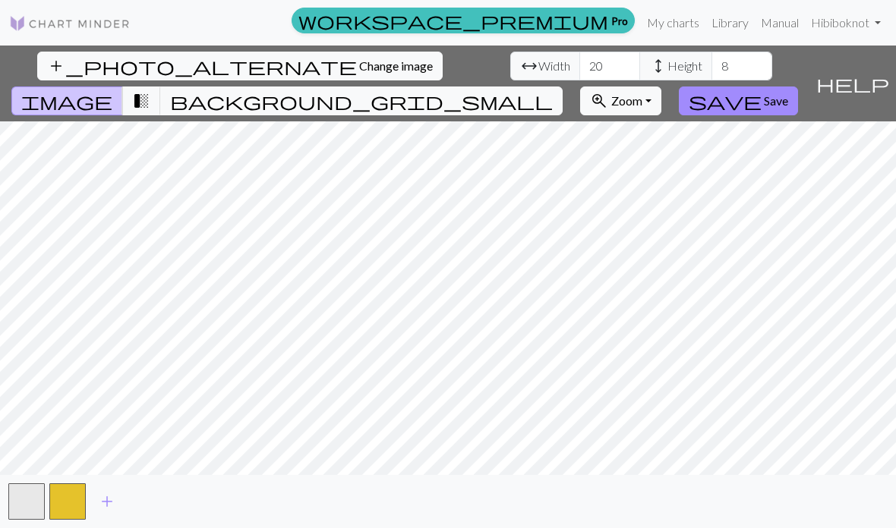
click at [150, 90] on span "transition_fade" at bounding box center [141, 100] width 18 height 21
click at [123, 87] on button "image" at bounding box center [67, 101] width 112 height 29
click at [150, 90] on span "transition_fade" at bounding box center [141, 100] width 18 height 21
click at [112, 90] on span "image" at bounding box center [66, 100] width 91 height 21
